Goal: Task Accomplishment & Management: Manage account settings

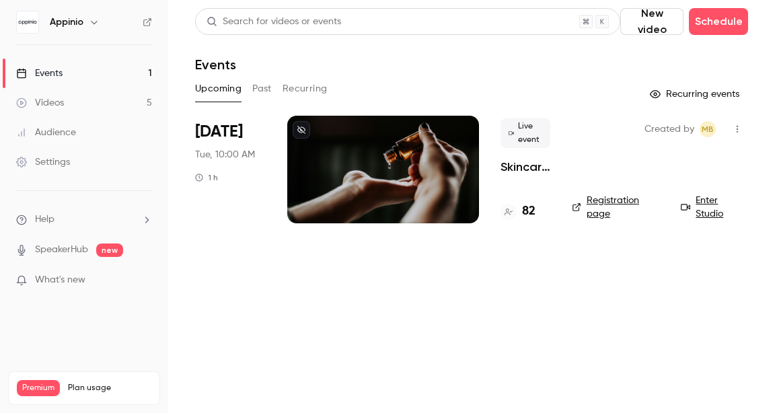
click at [511, 168] on p "Skincare & Haircare : ce que la Gen Z attend vraiment des marques" at bounding box center [525, 167] width 50 height 16
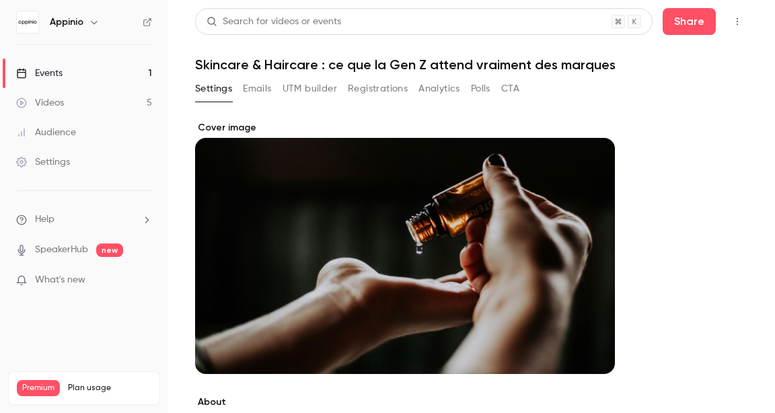
click at [259, 95] on button "Emails" at bounding box center [257, 89] width 28 height 22
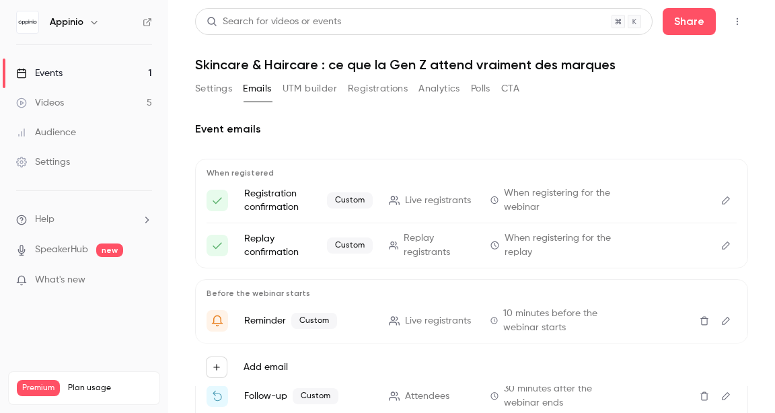
click at [378, 89] on button "Registrations" at bounding box center [378, 89] width 60 height 22
